Goal: Communication & Community: Answer question/provide support

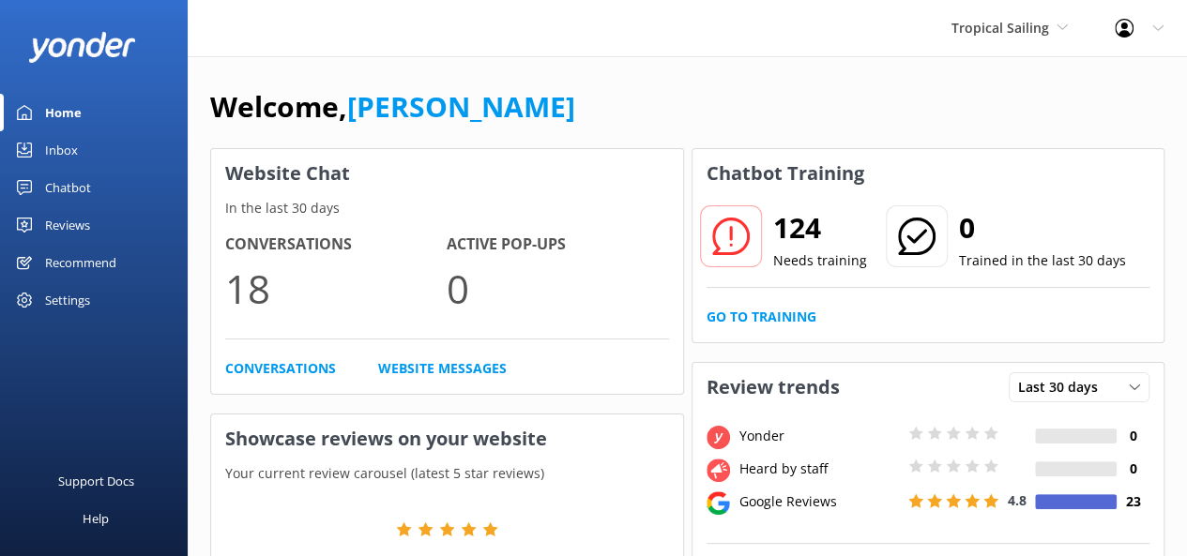
click at [66, 142] on div "Inbox" at bounding box center [61, 150] width 33 height 38
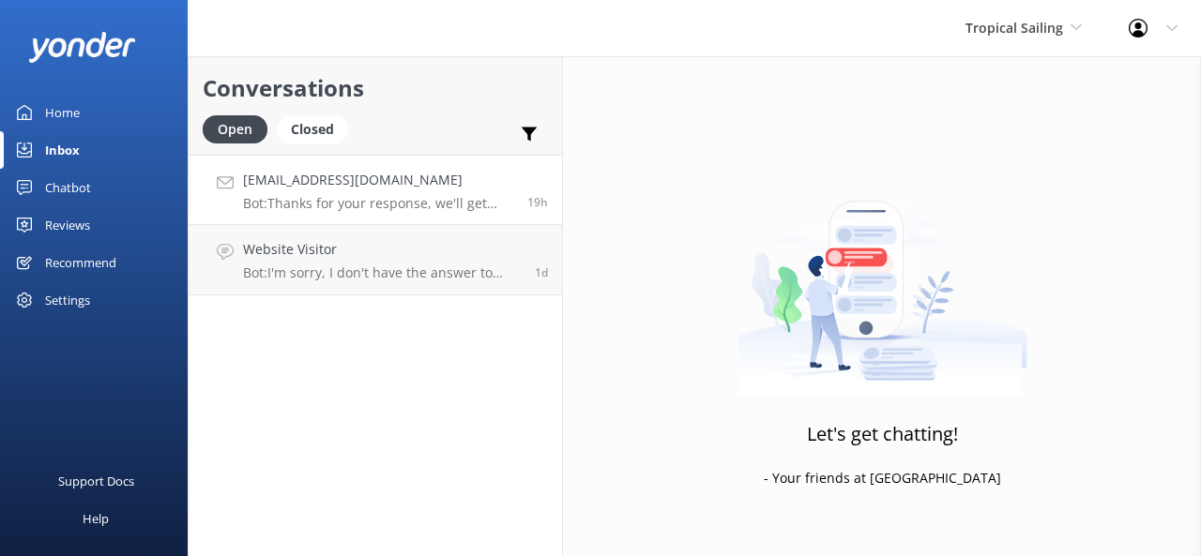
click at [274, 196] on p "Bot: Thanks for your response, we'll get back to you as soon as we can during o…" at bounding box center [378, 203] width 270 height 17
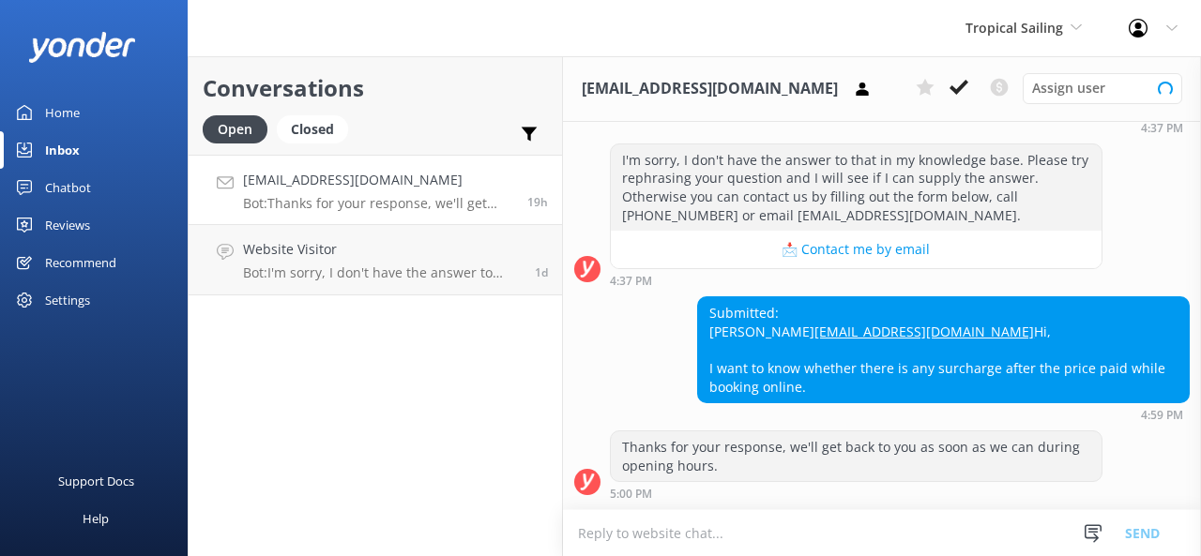
scroll to position [307, 0]
